Goal: Book appointment/travel/reservation

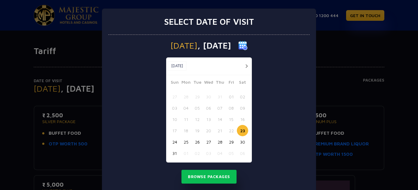
click at [247, 66] on button "button" at bounding box center [247, 66] width 8 height 8
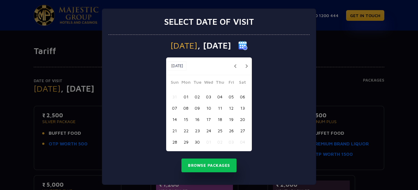
click at [178, 108] on button "07" at bounding box center [174, 108] width 11 height 11
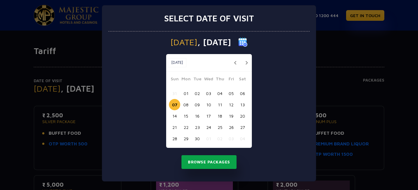
click at [212, 163] on button "Browse Packages" at bounding box center [209, 163] width 55 height 14
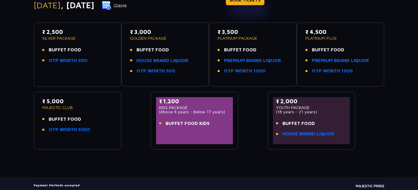
scroll to position [20, 0]
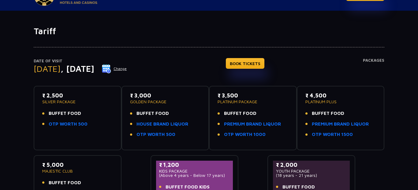
click at [127, 69] on button "Change" at bounding box center [114, 69] width 25 height 10
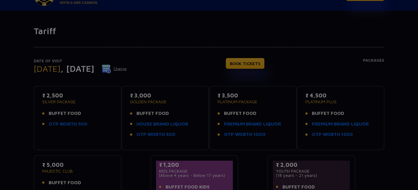
scroll to position [0, 0]
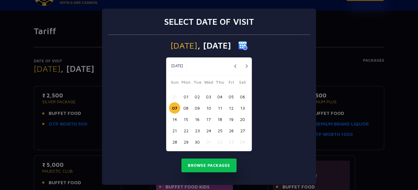
click at [187, 111] on button "08" at bounding box center [185, 108] width 11 height 11
click at [328, 165] on div "Select date of visit [DATE] [DATE] [DATE] Sun Mon Tue Wed Thu Fri Sat 31 01 02 …" at bounding box center [209, 95] width 418 height 190
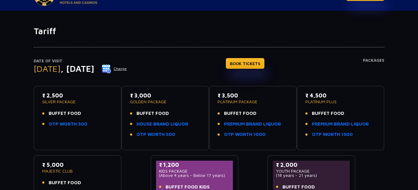
click at [127, 69] on button "Change" at bounding box center [114, 69] width 25 height 10
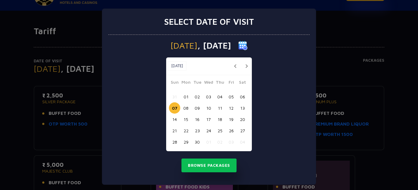
click at [187, 108] on button "08" at bounding box center [185, 108] width 11 height 11
click at [202, 165] on button "Browse Packages" at bounding box center [209, 166] width 55 height 14
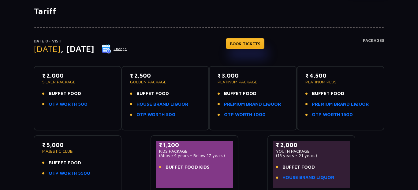
scroll to position [117, 0]
